Goal: Task Accomplishment & Management: Manage account settings

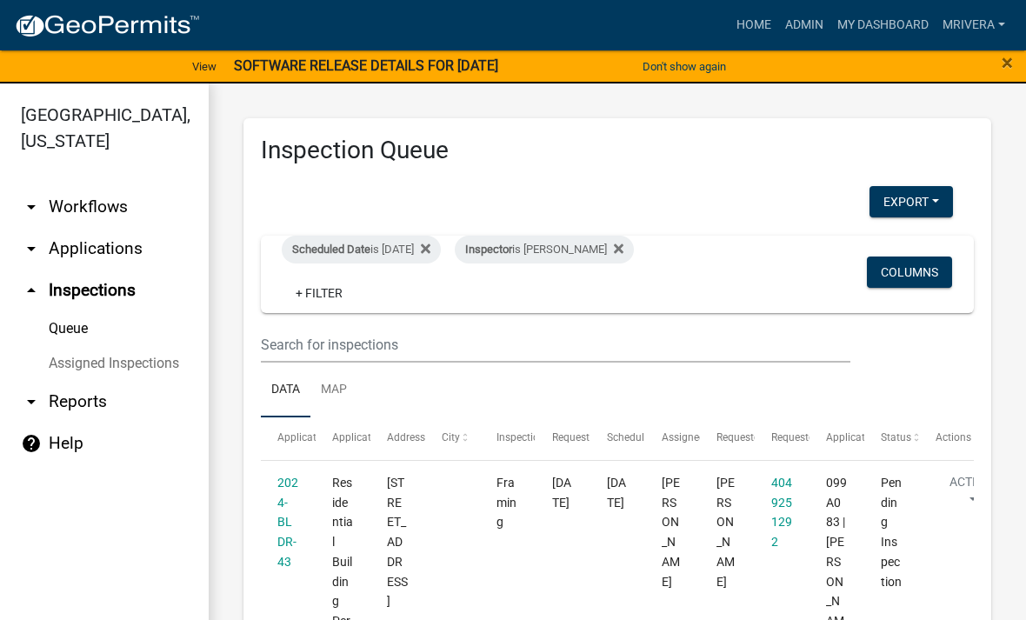
click at [417, 253] on div "Scheduled Date is [DATE]" at bounding box center [361, 250] width 159 height 28
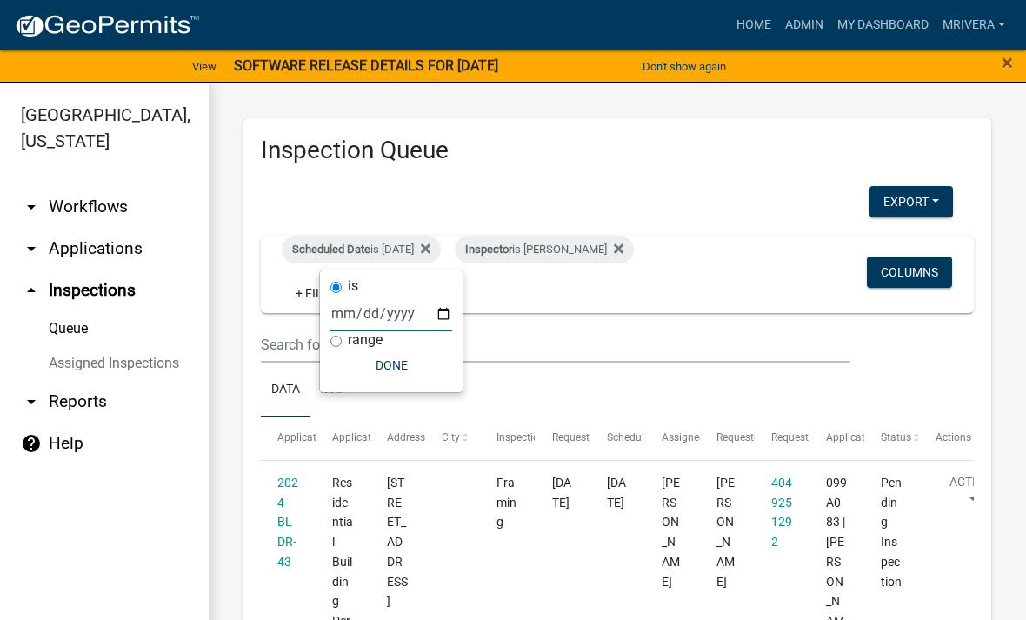
click at [429, 298] on input "[DATE]" at bounding box center [391, 314] width 122 height 36
type input "[DATE]"
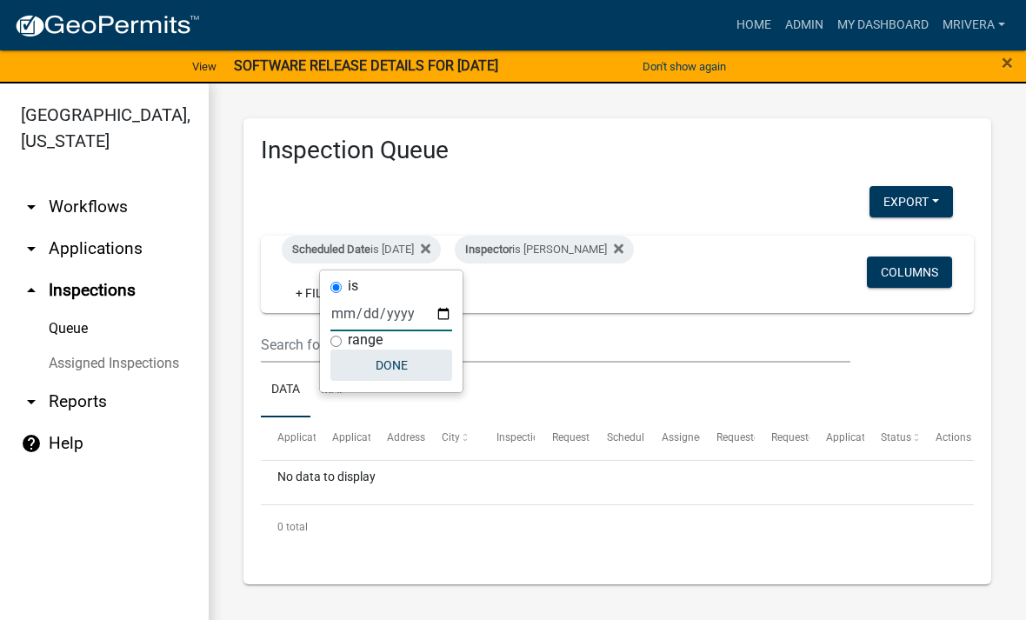
click at [396, 375] on button "Done" at bounding box center [391, 364] width 122 height 31
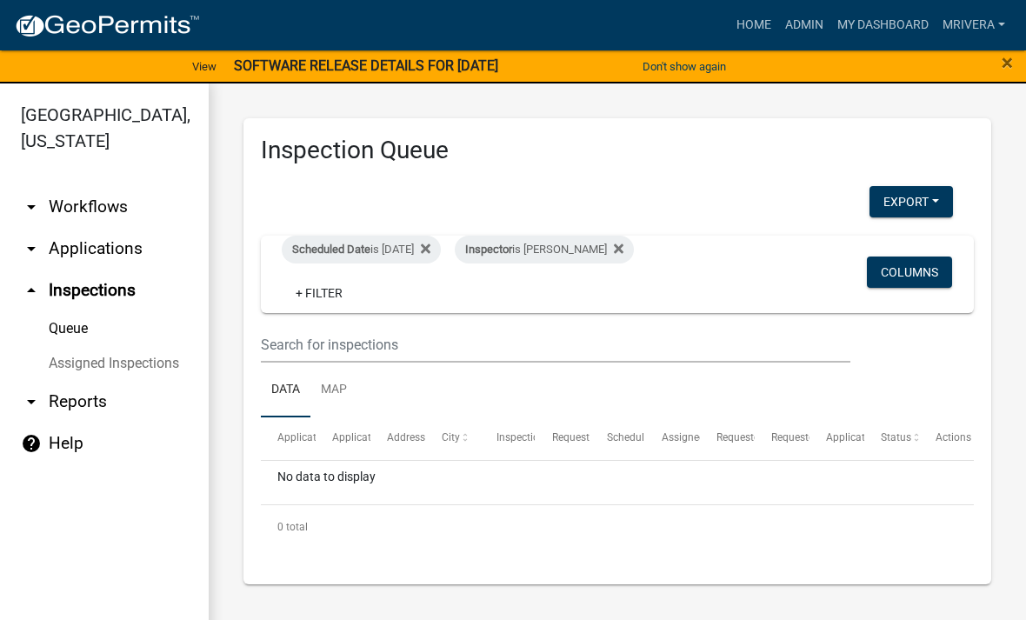
click at [416, 261] on div "Scheduled Date is [DATE]" at bounding box center [361, 250] width 159 height 28
click at [418, 252] on div "Scheduled Date is [DATE]" at bounding box center [361, 250] width 159 height 28
click at [409, 252] on div "Scheduled Date is [DATE]" at bounding box center [361, 250] width 159 height 28
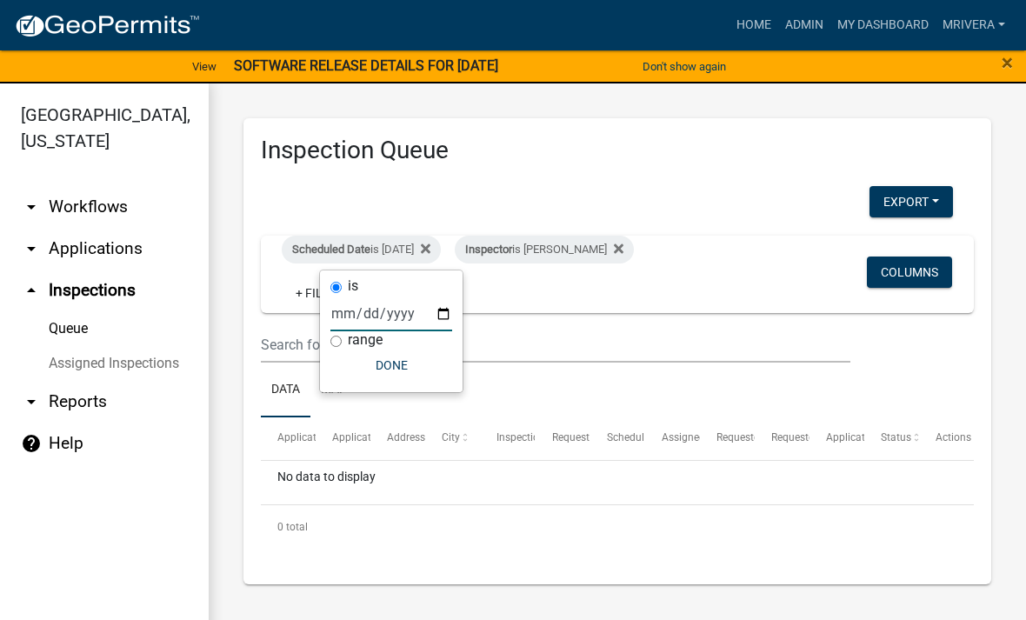
click at [416, 310] on input "[DATE]" at bounding box center [391, 314] width 122 height 36
type input "[DATE]"
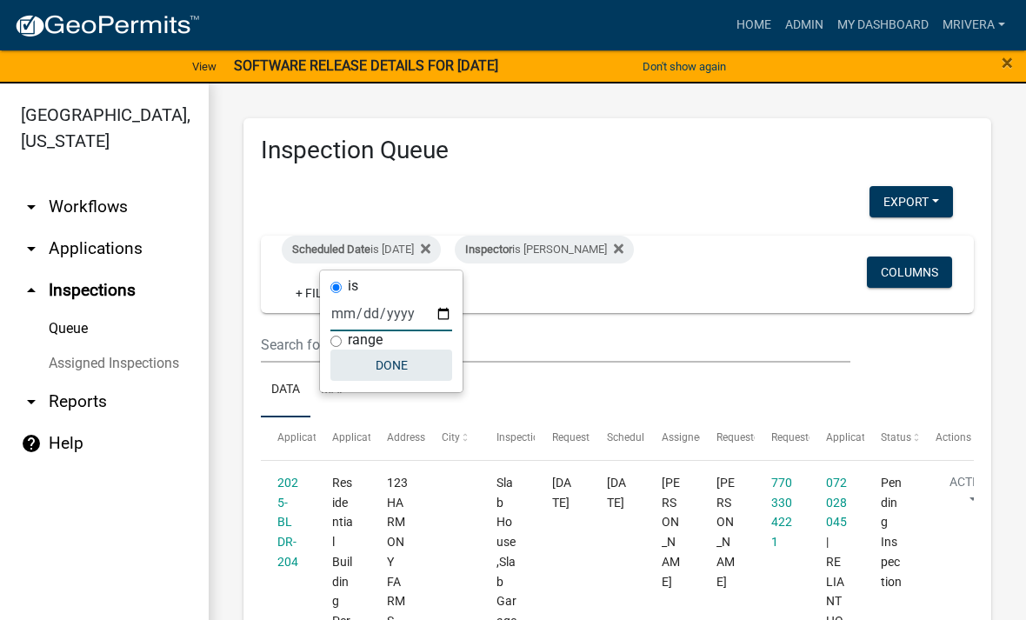
click at [406, 363] on button "Done" at bounding box center [391, 364] width 122 height 31
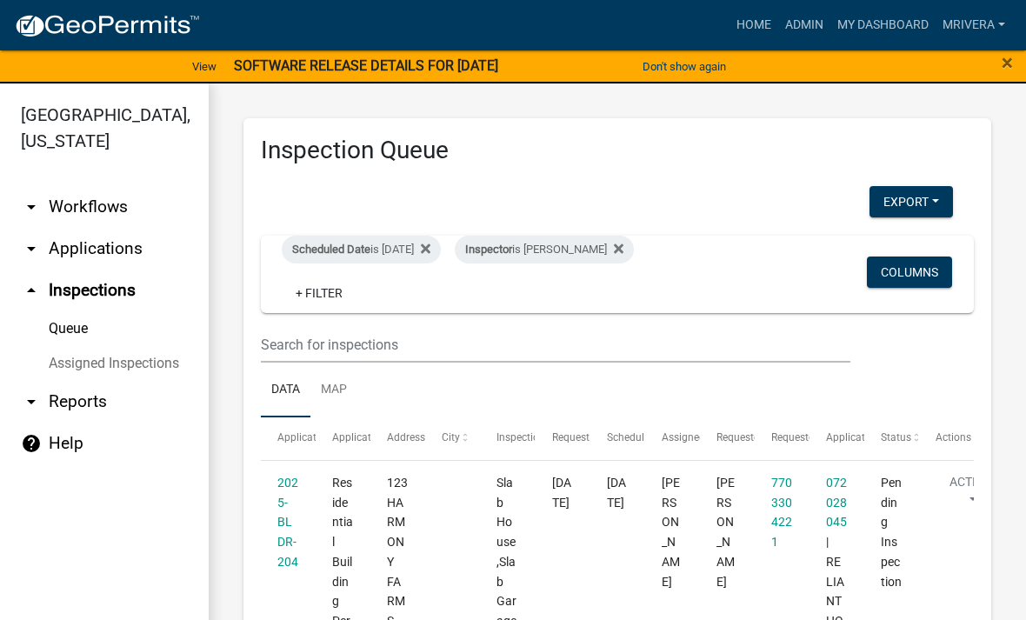
click at [599, 243] on div "Inspector is [PERSON_NAME]" at bounding box center [544, 250] width 179 height 28
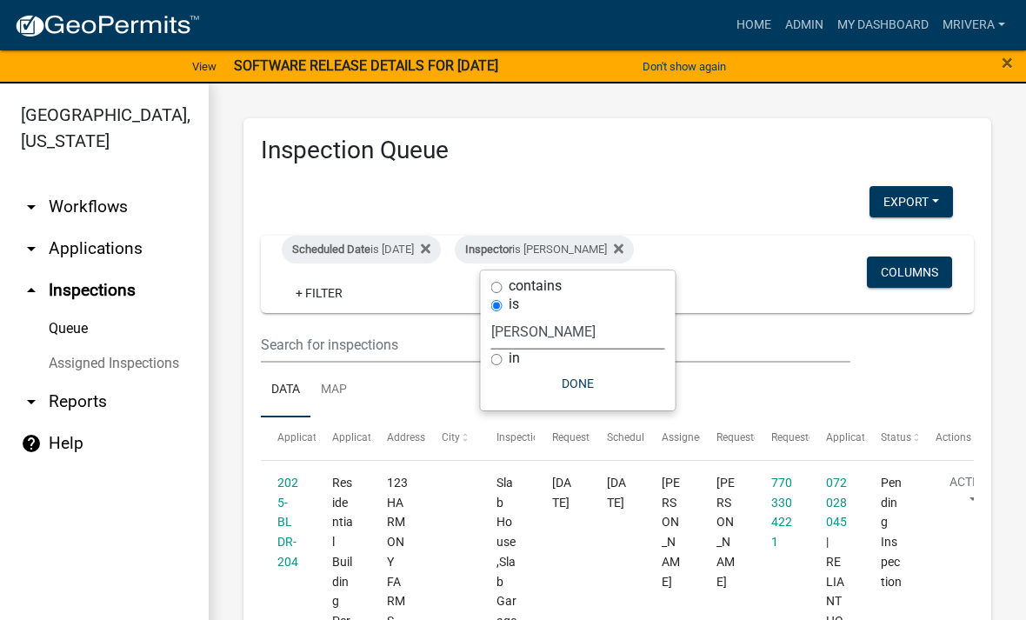
click at [592, 324] on select "Select an option None [PERSON_NAME] [PERSON_NAME] [PERSON_NAME] Quistan [PERSON…" at bounding box center [578, 332] width 174 height 36
select select "a0ea4169-8540-4a2c-b9f4-cf4c1ffdeb95"
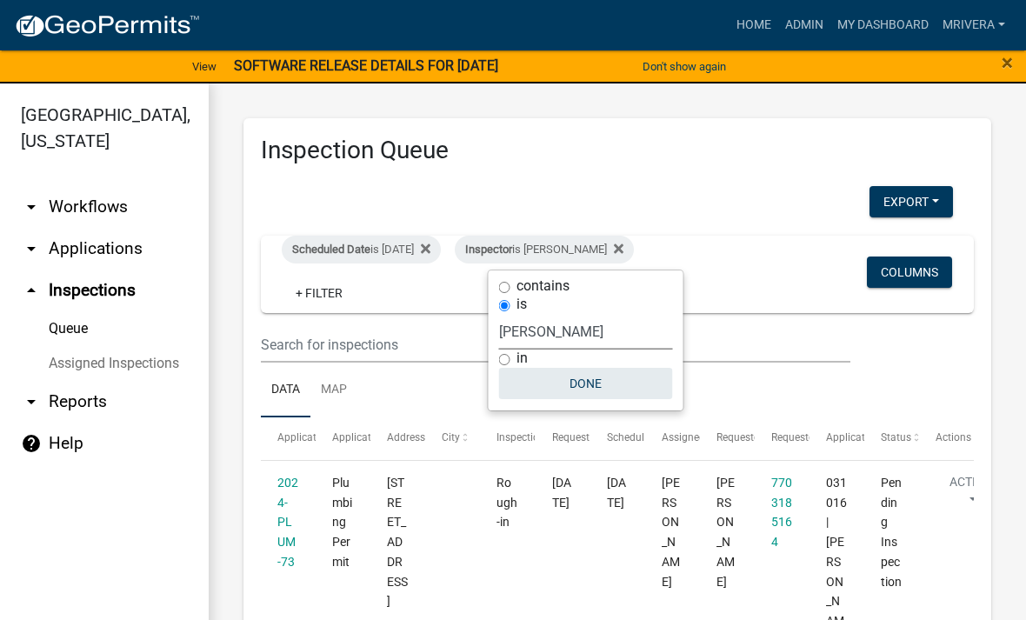
click at [624, 376] on button "Done" at bounding box center [586, 383] width 174 height 31
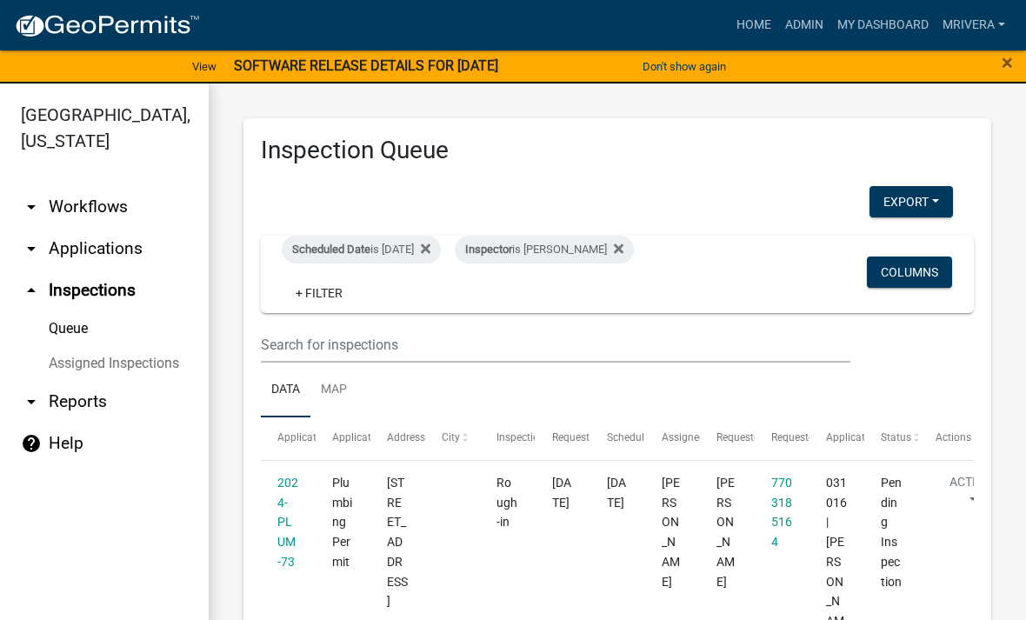
click at [620, 256] on div "Inspector is [PERSON_NAME]" at bounding box center [544, 250] width 179 height 28
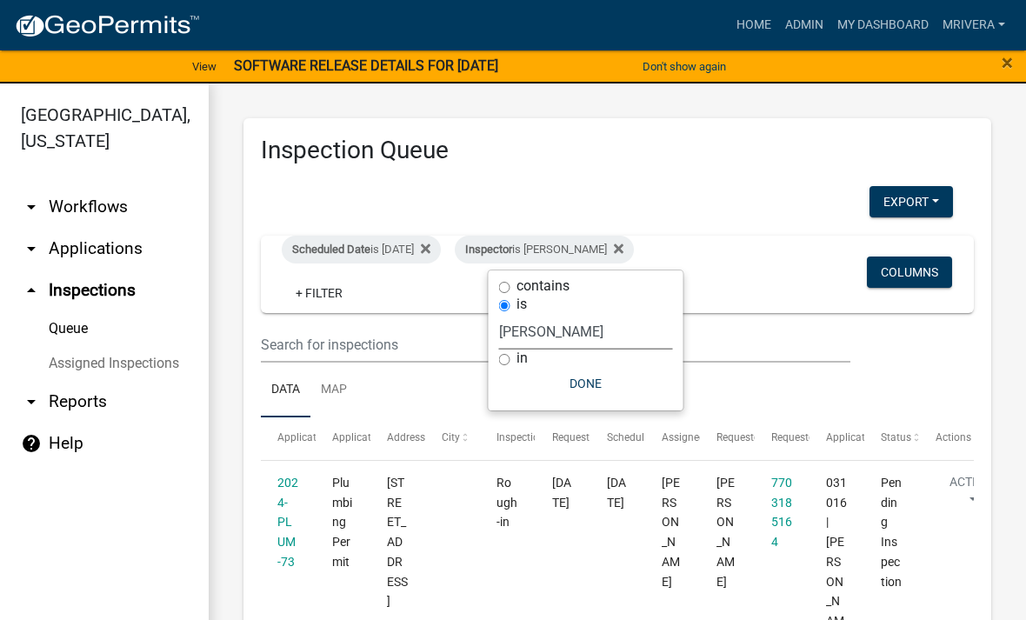
click at [625, 329] on select "Select an option None [PERSON_NAME] [PERSON_NAME] [PERSON_NAME] Quistan [PERSON…" at bounding box center [586, 332] width 174 height 36
select select "07642ab0-564c-47bb-824b-0ccf2da83593"
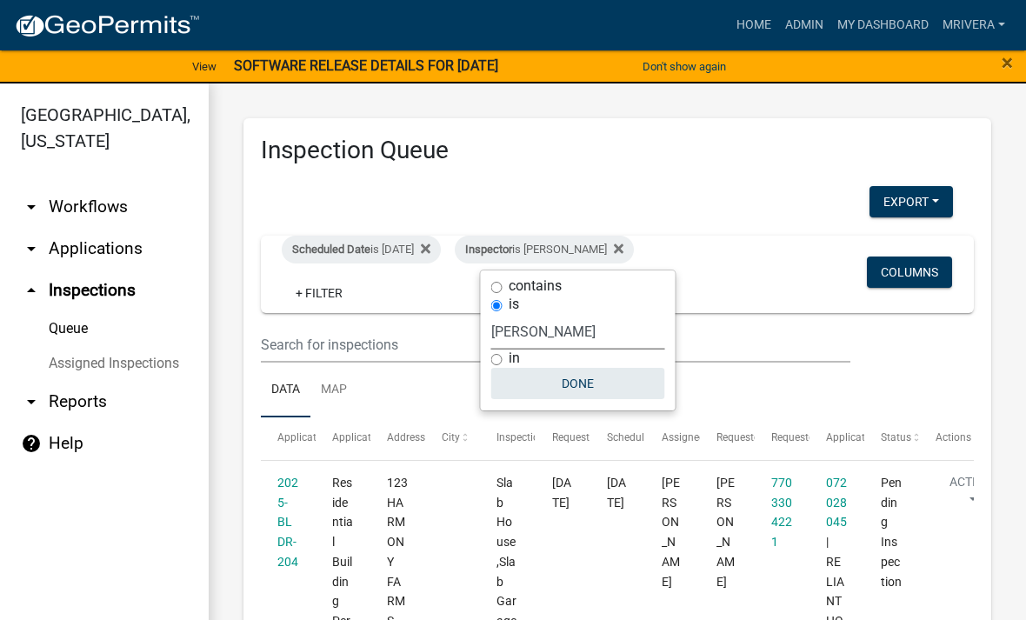
click at [613, 374] on button "Done" at bounding box center [578, 383] width 174 height 31
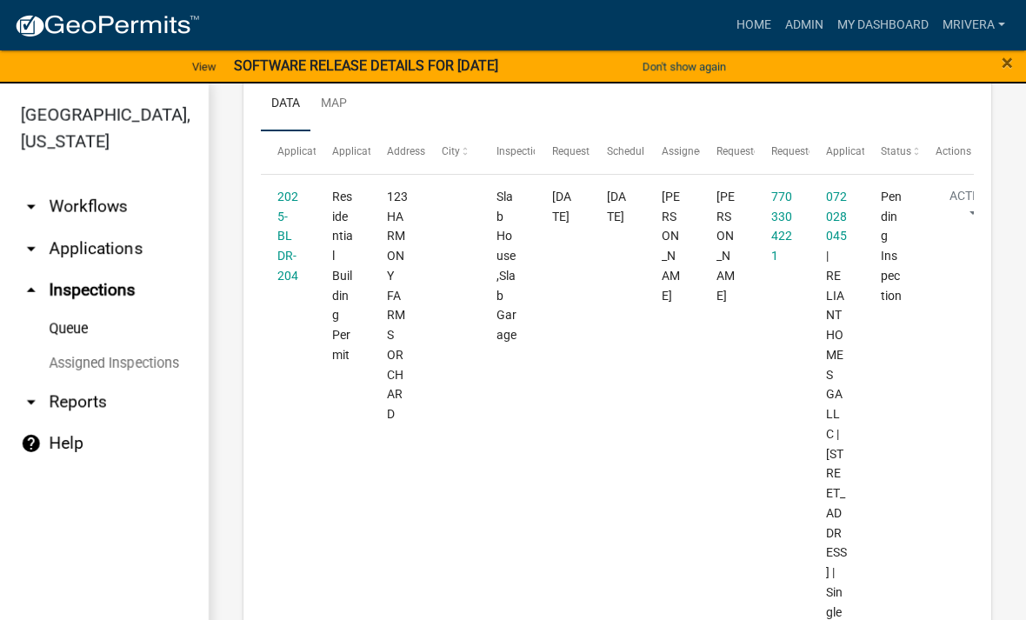
scroll to position [295, 0]
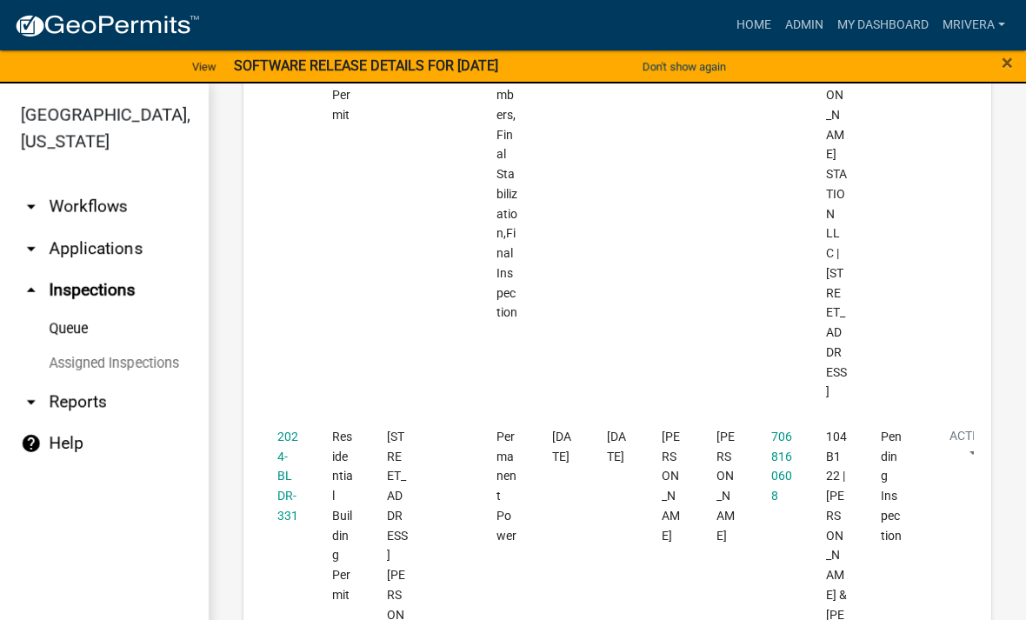
click at [1011, 63] on span "×" at bounding box center [1007, 62] width 11 height 24
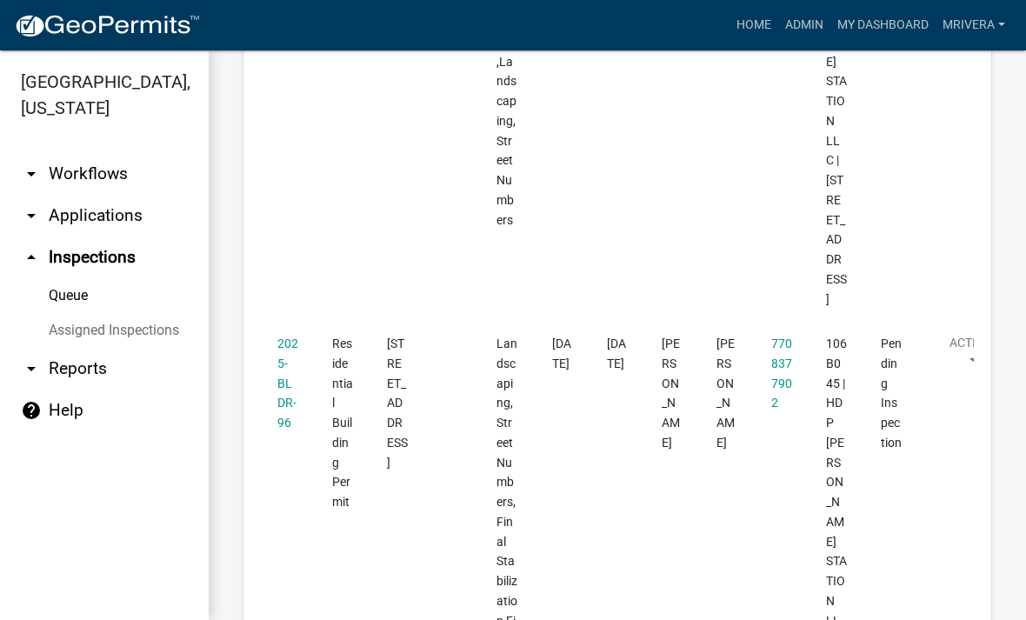
scroll to position [1214, 0]
